Goal: Find specific page/section: Find specific page/section

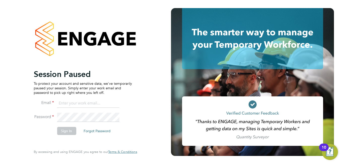
type input "[EMAIL_ADDRESS][DOMAIN_NAME]"
click at [71, 133] on button "Sign In" at bounding box center [66, 131] width 19 height 8
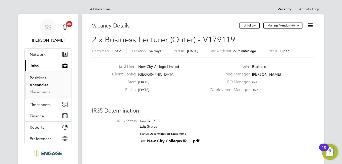
drag, startPoint x: 39, startPoint y: 79, endPoint x: 36, endPoint y: 78, distance: 2.7
click at [36, 78] on link "Positions" at bounding box center [38, 77] width 17 height 5
